Goal: Information Seeking & Learning: Learn about a topic

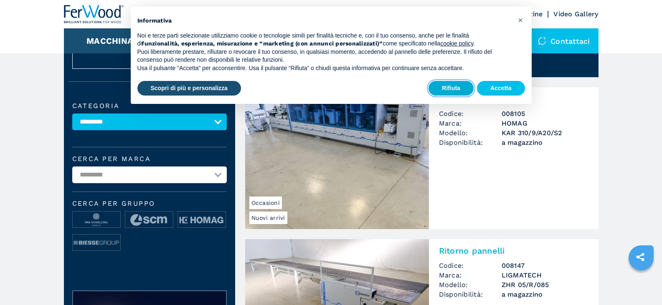
click at [461, 88] on button "Rifiuta" at bounding box center [450, 88] width 45 height 15
click at [461, 88] on div "Bordatrice Singola Codice: 008105 Marca: HOMAG Modello: KAR 310/9/A20/S2 Dispon…" at bounding box center [514, 123] width 170 height 73
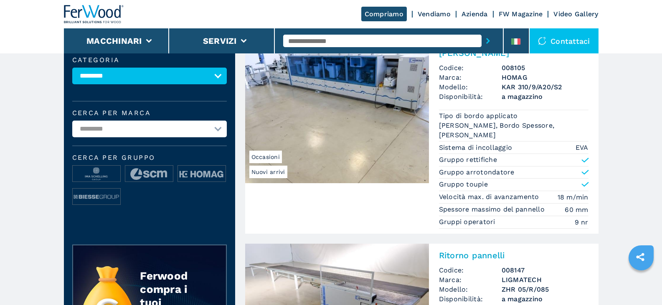
scroll to position [84, 0]
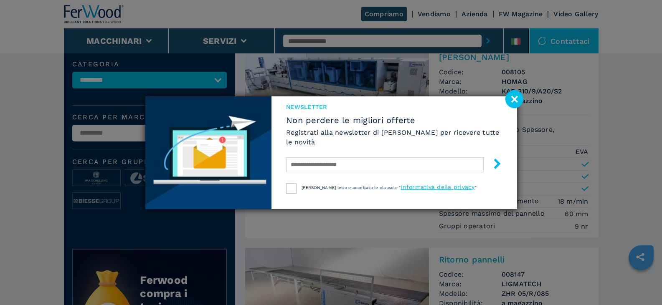
drag, startPoint x: 515, startPoint y: 94, endPoint x: 467, endPoint y: 105, distance: 49.0
click at [515, 94] on image at bounding box center [514, 99] width 18 height 18
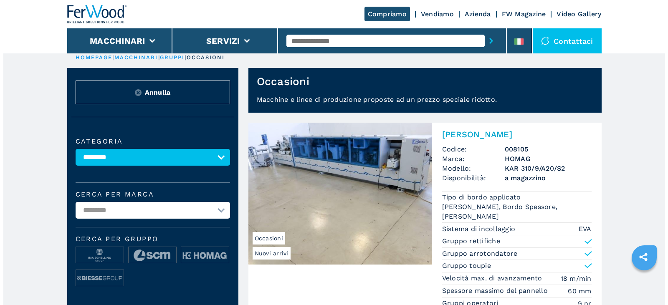
scroll to position [0, 0]
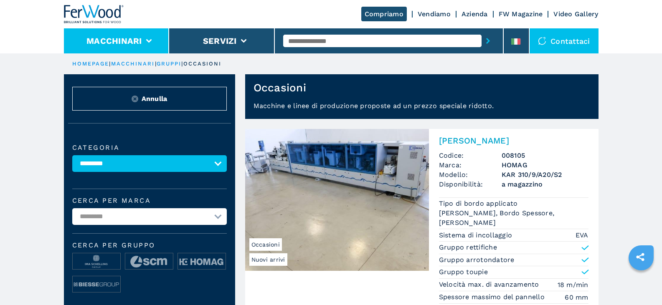
click at [151, 38] on li "Macchinari" at bounding box center [117, 40] width 106 height 25
click at [150, 39] on icon at bounding box center [149, 41] width 6 height 4
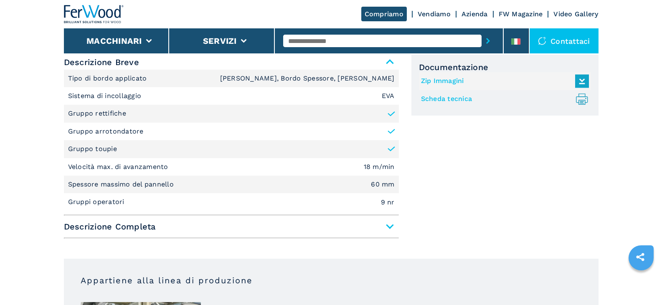
scroll to position [376, 0]
